Goal: Task Accomplishment & Management: Use online tool/utility

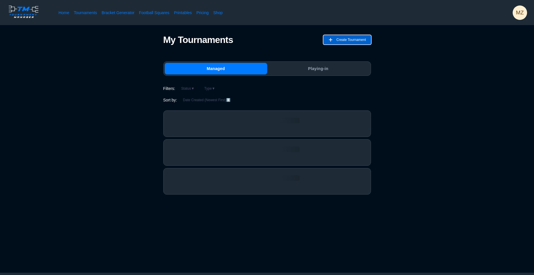
click at [334, 40] on button "Create Tournament" at bounding box center [348, 39] width 48 height 9
